Goal: Check status: Check status

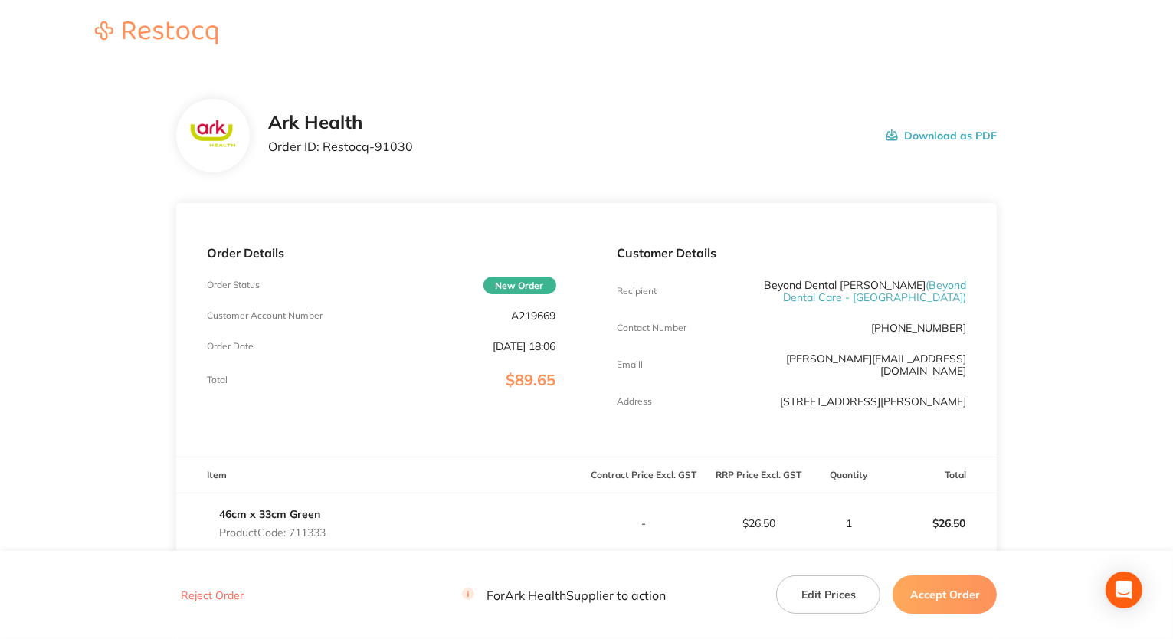
scroll to position [230, 0]
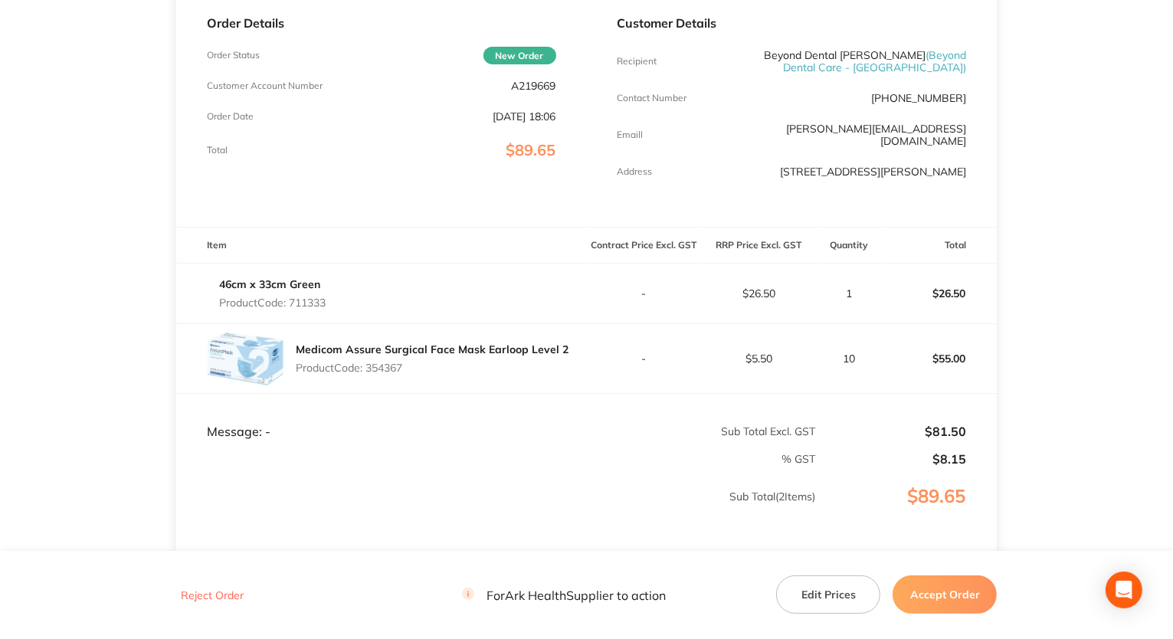
drag, startPoint x: 294, startPoint y: 291, endPoint x: 332, endPoint y: 289, distance: 37.6
click at [332, 289] on div "46cm x 33cm Green Product Code: 711333" at bounding box center [381, 293] width 411 height 43
drag, startPoint x: 290, startPoint y: 286, endPoint x: 325, endPoint y: 289, distance: 34.5
click at [332, 287] on div "46cm x 33cm Green Product Code: 711333" at bounding box center [381, 293] width 411 height 43
copy p "711333"
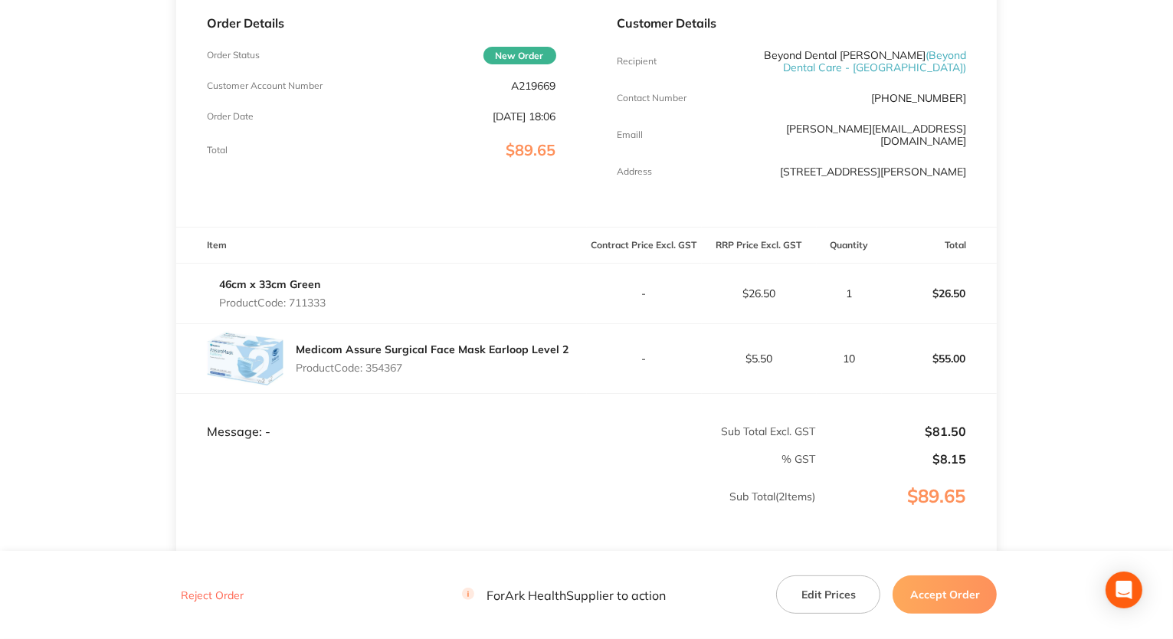
drag, startPoint x: 368, startPoint y: 355, endPoint x: 410, endPoint y: 356, distance: 41.4
click at [410, 361] on p "Product Code: 354367" at bounding box center [432, 367] width 273 height 12
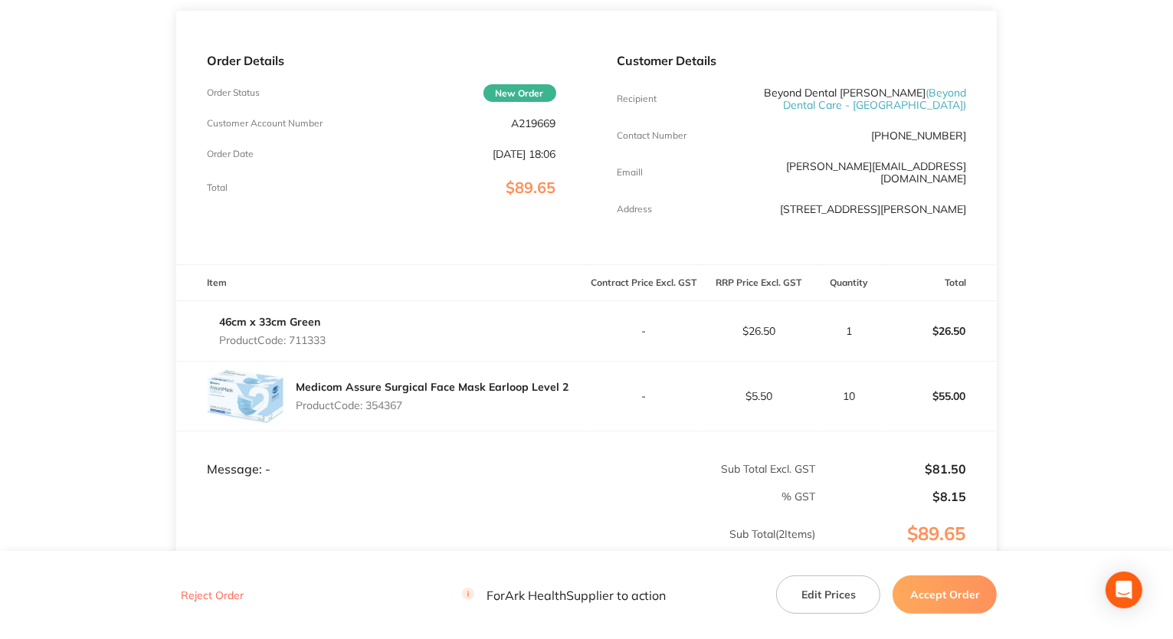
scroll to position [0, 0]
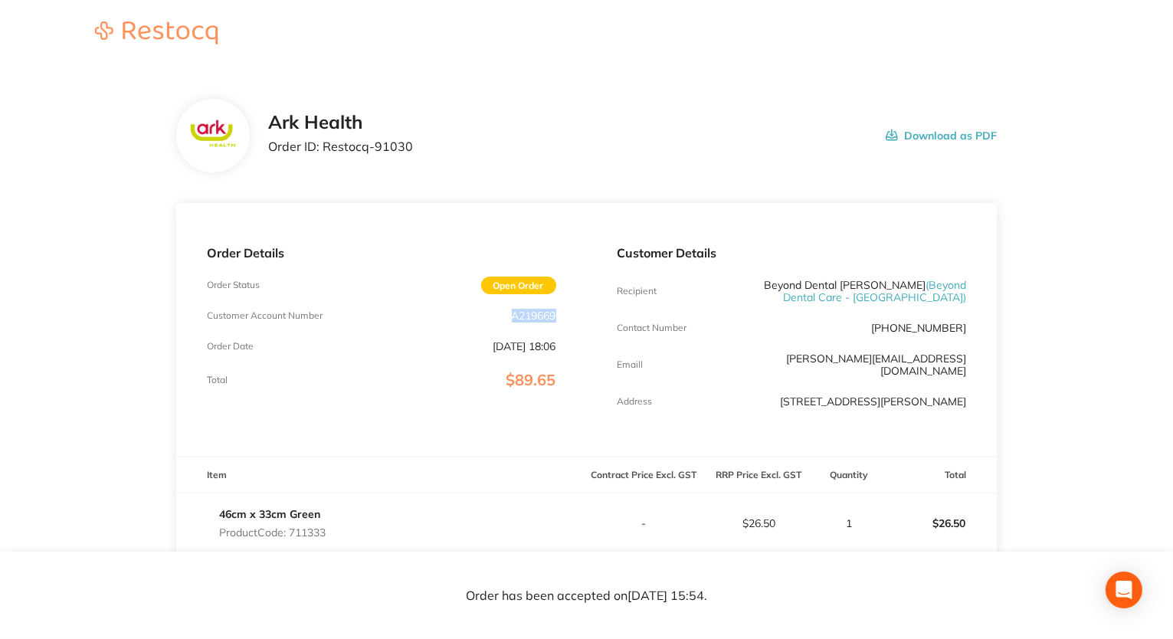
drag, startPoint x: 507, startPoint y: 319, endPoint x: 581, endPoint y: 321, distance: 73.5
click at [581, 321] on div "Order Details Order Status Open Order Customer Account Number A219669 Order Dat…" at bounding box center [381, 329] width 411 height 253
copy p "A219669"
drag, startPoint x: 323, startPoint y: 145, endPoint x: 424, endPoint y: 146, distance: 101.1
click at [424, 146] on div "Ark Health Order ID: Restocq- 91030 Download as PDF" at bounding box center [632, 135] width 729 height 47
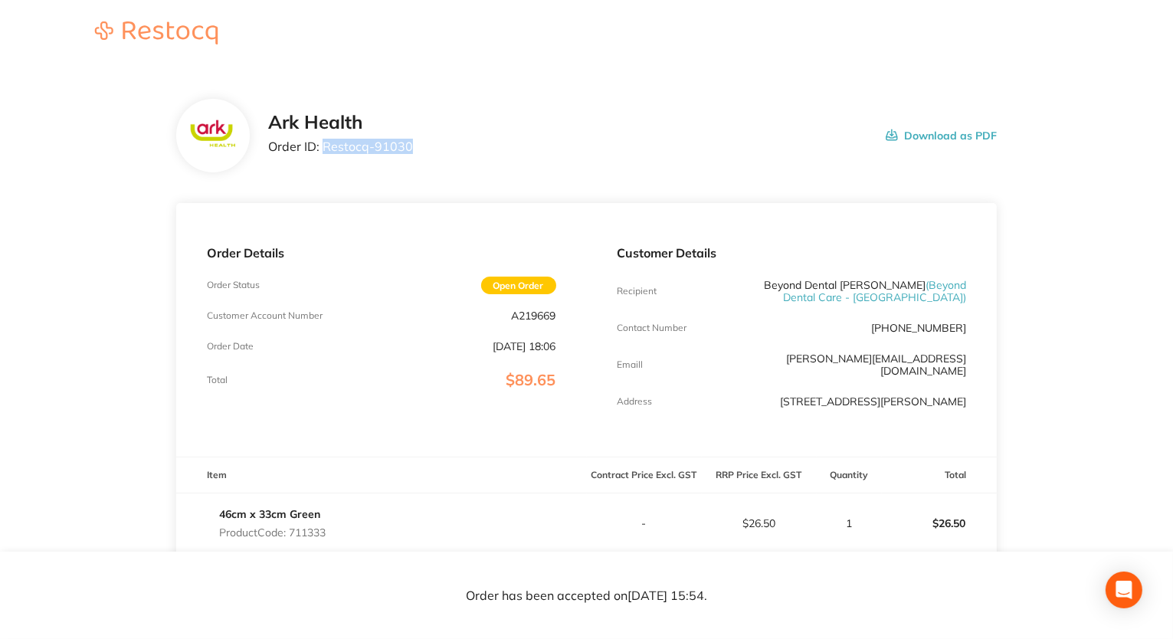
copy p "Restocq- 91030"
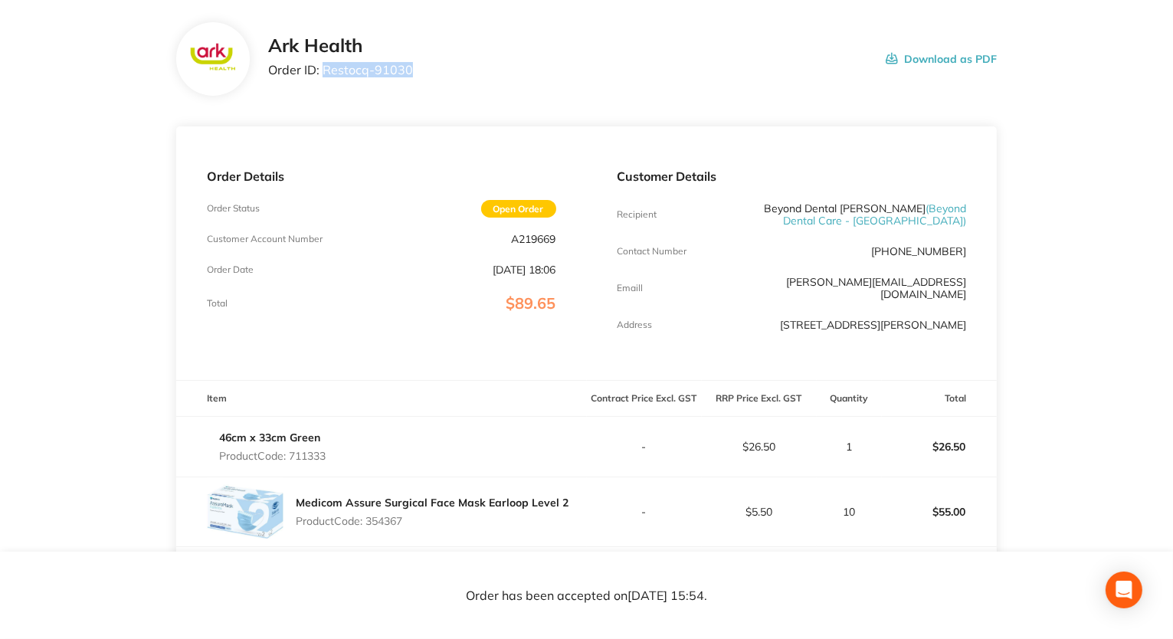
scroll to position [153, 0]
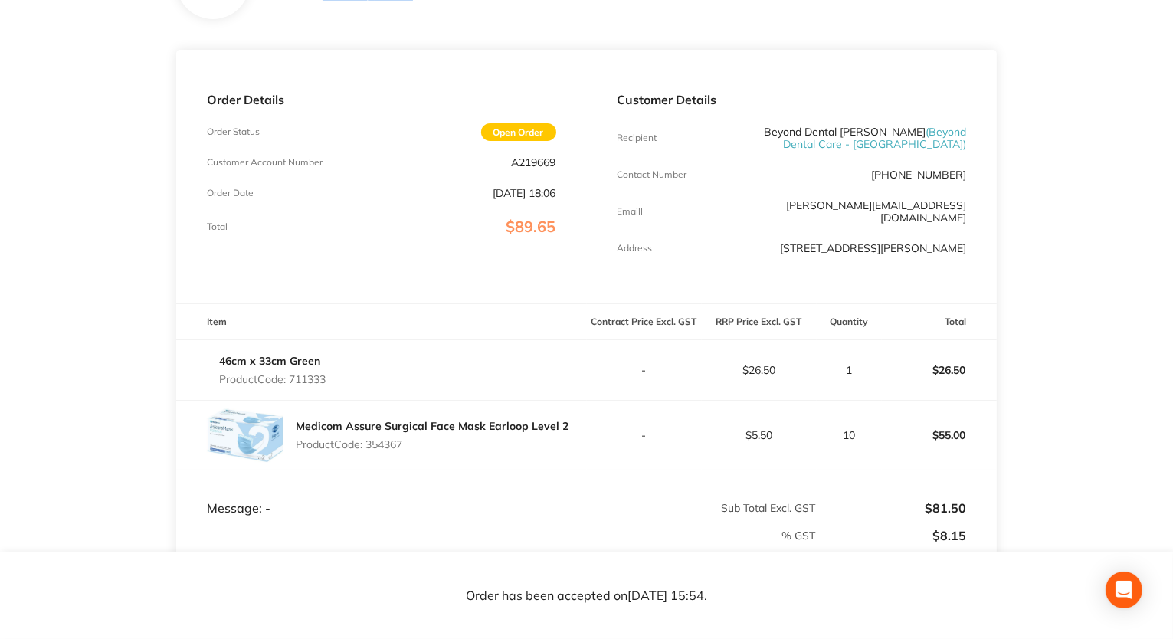
drag, startPoint x: 293, startPoint y: 367, endPoint x: 340, endPoint y: 368, distance: 46.7
click at [340, 368] on div "46cm x 33cm Green Product Code: 711333" at bounding box center [381, 369] width 411 height 43
copy p "711333"
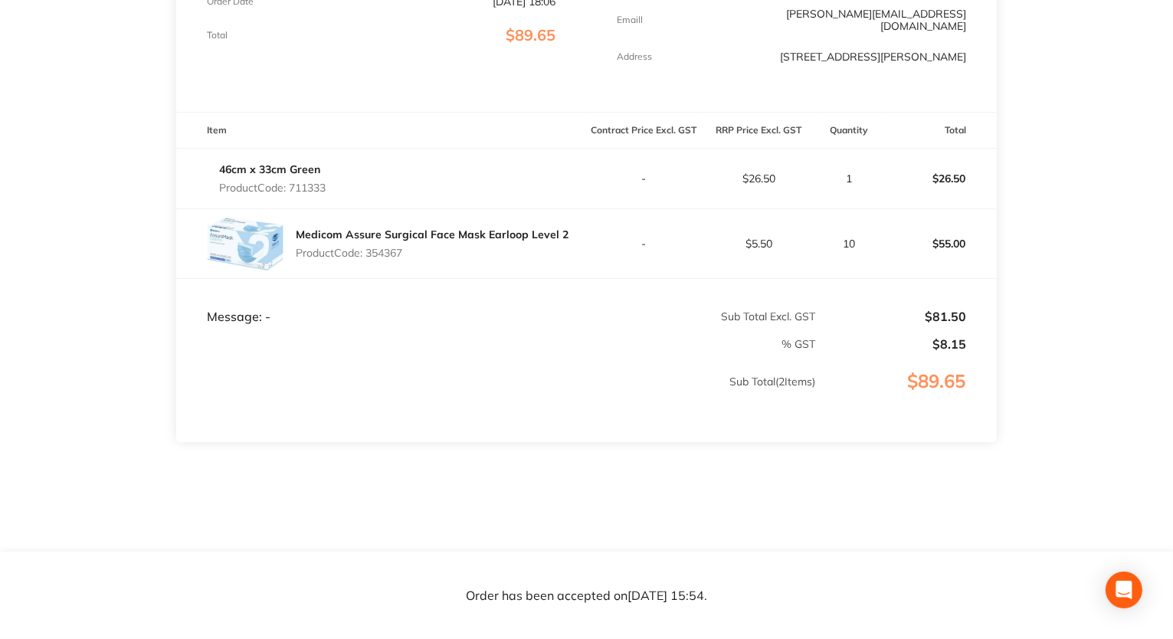
drag, startPoint x: 372, startPoint y: 238, endPoint x: 388, endPoint y: 240, distance: 16.2
click at [415, 247] on p "Product Code: 354367" at bounding box center [432, 253] width 273 height 12
drag, startPoint x: 368, startPoint y: 237, endPoint x: 407, endPoint y: 237, distance: 39.1
click at [407, 247] on p "Product Code: 354367" at bounding box center [432, 253] width 273 height 12
copy p "354367"
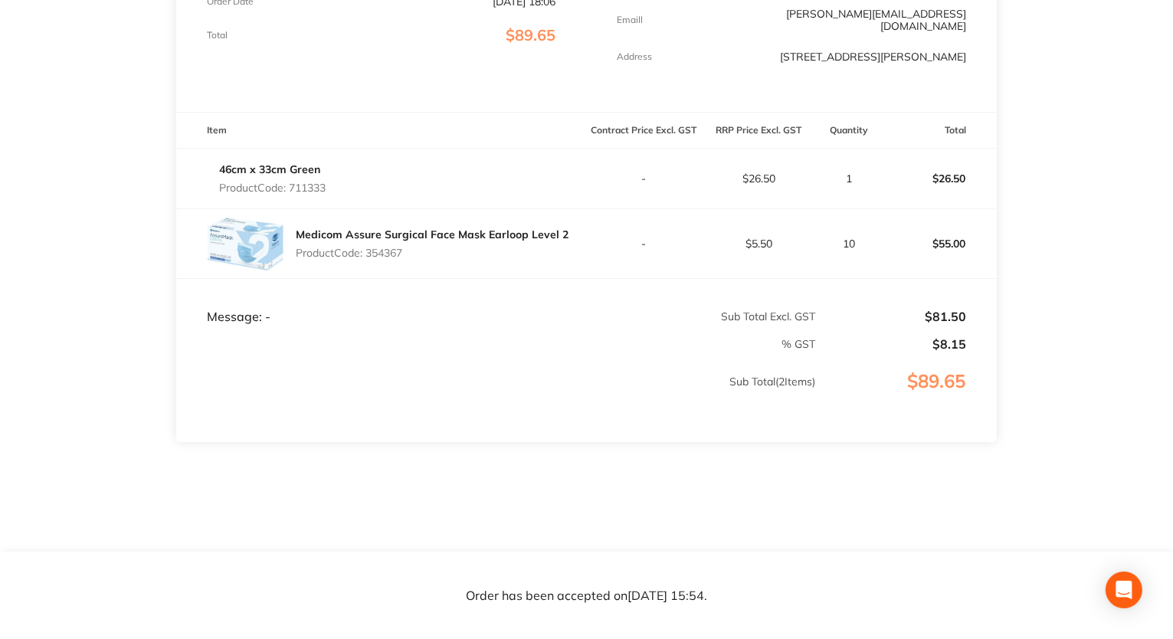
scroll to position [0, 0]
